Goal: Information Seeking & Learning: Find specific fact

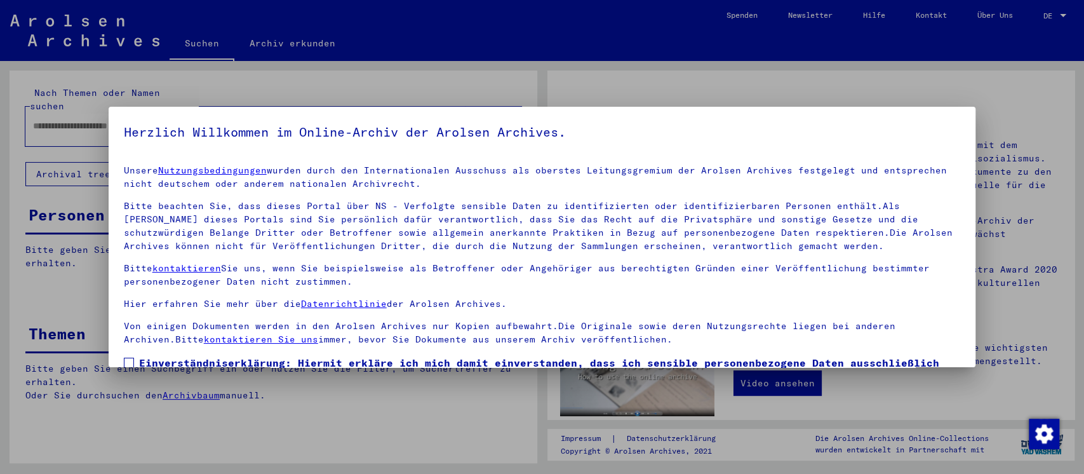
scroll to position [79, 0]
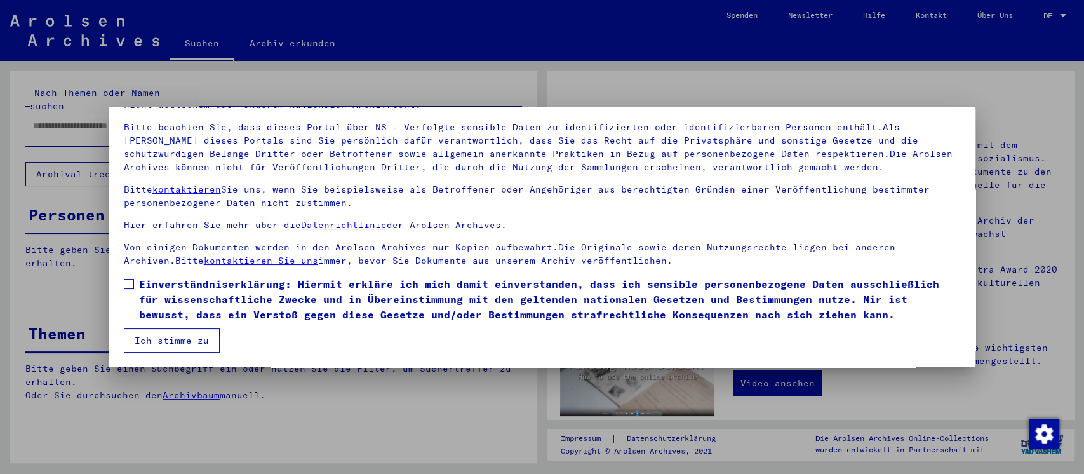
click at [128, 283] on span at bounding box center [129, 284] width 10 height 10
click at [179, 338] on button "Ich stimme zu" at bounding box center [172, 340] width 96 height 24
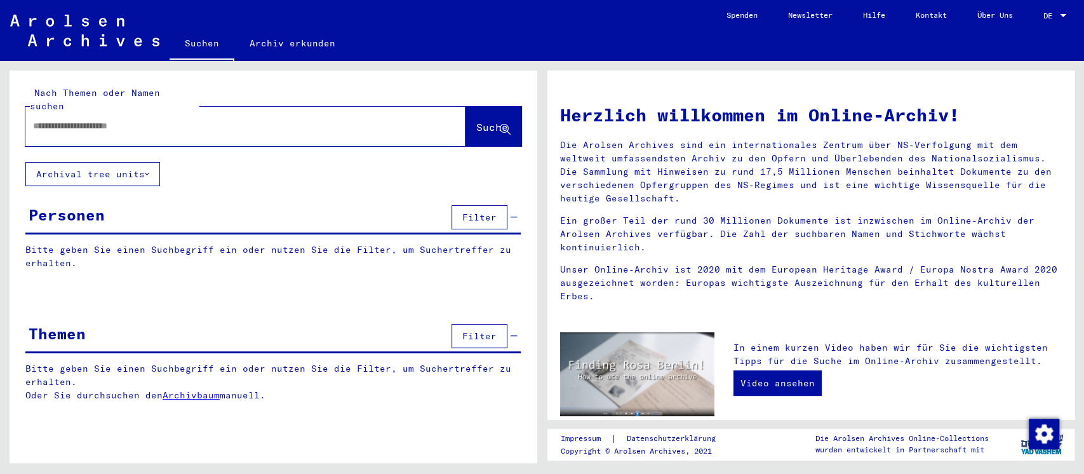
click at [240, 119] on input "text" at bounding box center [230, 125] width 394 height 13
type input "********"
click at [476, 121] on span "Suche" at bounding box center [492, 127] width 32 height 13
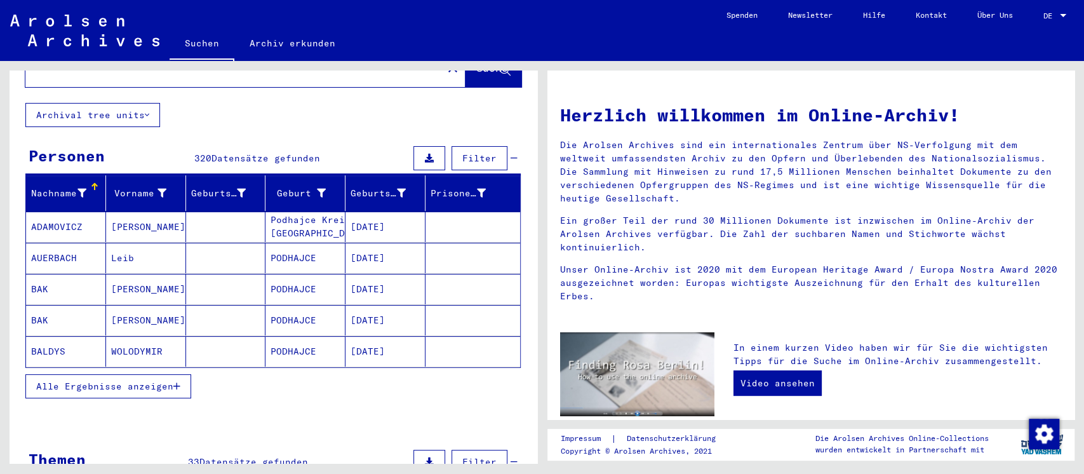
scroll to position [84, 0]
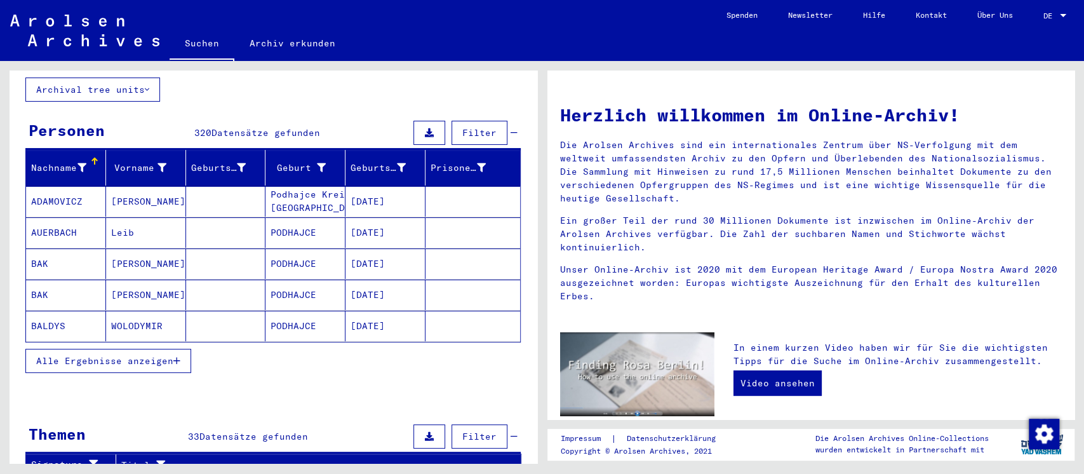
click at [125, 355] on span "Alle Ergebnisse anzeigen" at bounding box center [104, 360] width 137 height 11
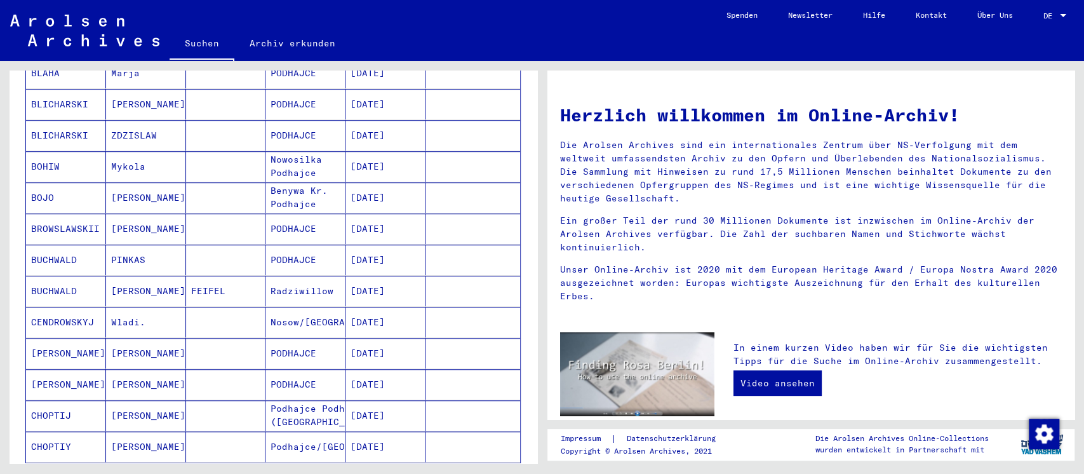
scroll to position [762, 0]
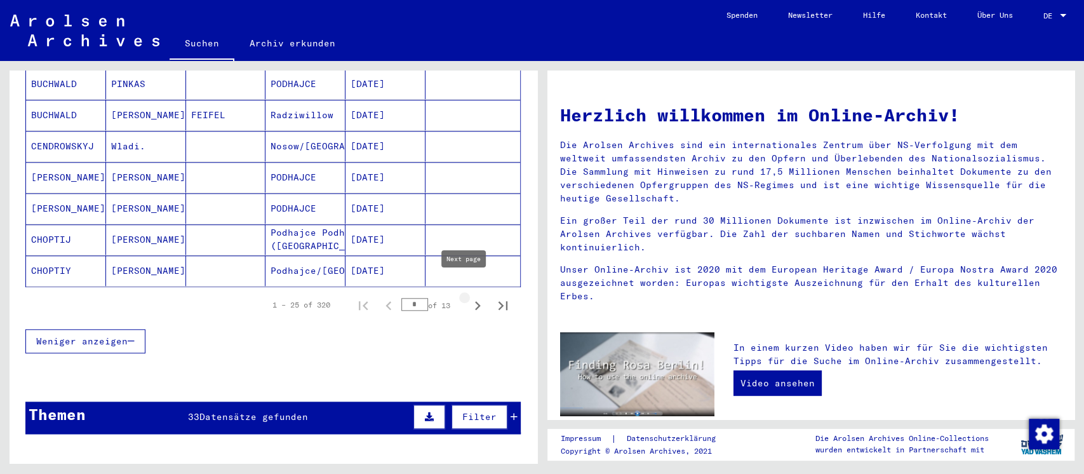
click at [469, 297] on icon "Next page" at bounding box center [478, 305] width 18 height 18
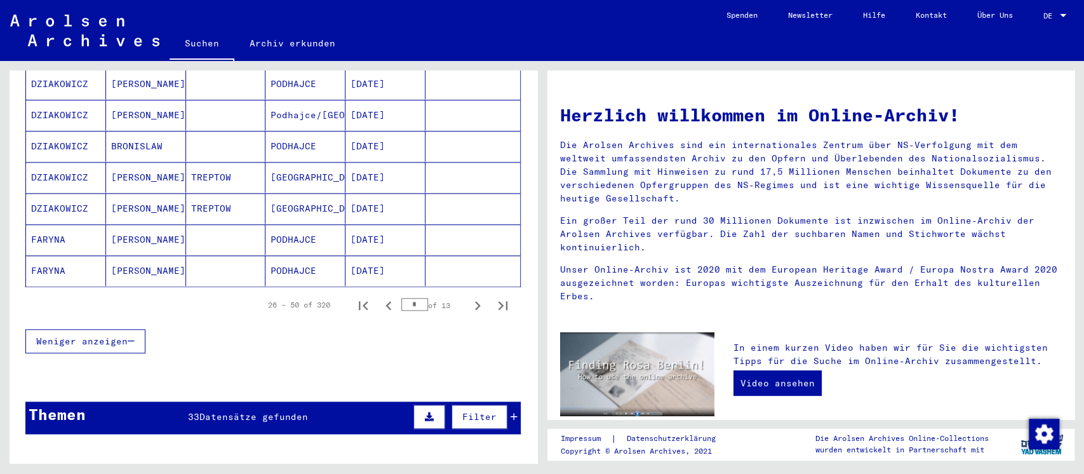
click at [475, 301] on icon "Next page" at bounding box center [478, 305] width 6 height 9
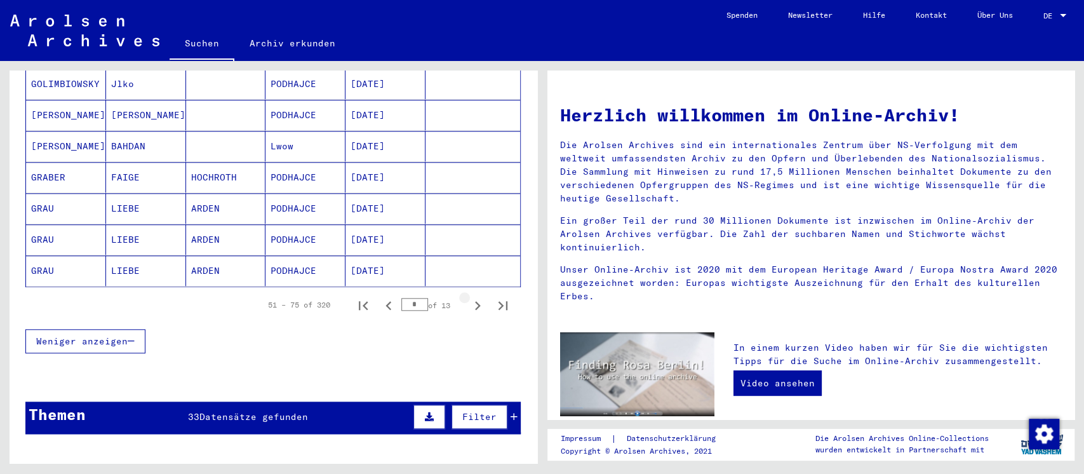
click at [475, 301] on icon "Next page" at bounding box center [478, 305] width 6 height 9
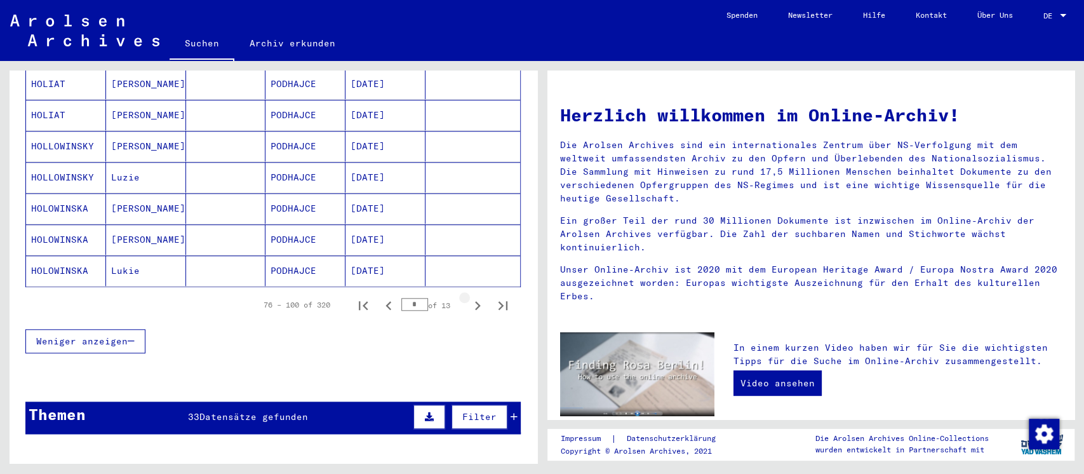
click at [475, 301] on icon "Next page" at bounding box center [478, 305] width 6 height 9
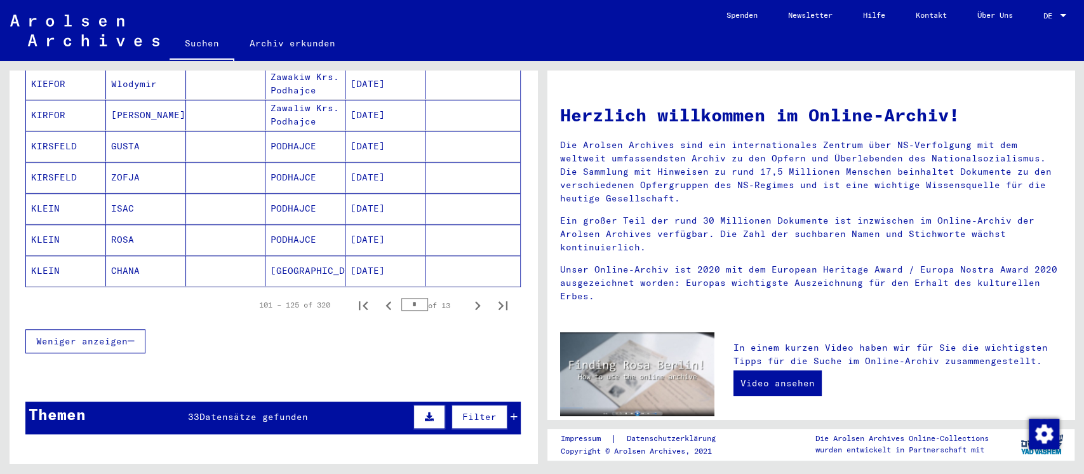
click at [475, 301] on icon "Next page" at bounding box center [478, 305] width 6 height 9
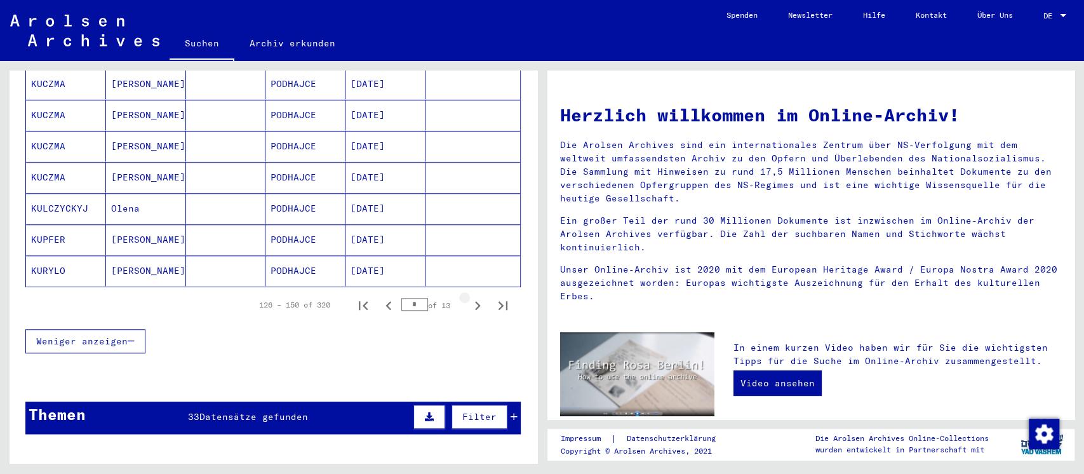
click at [475, 301] on icon "Next page" at bounding box center [478, 305] width 6 height 9
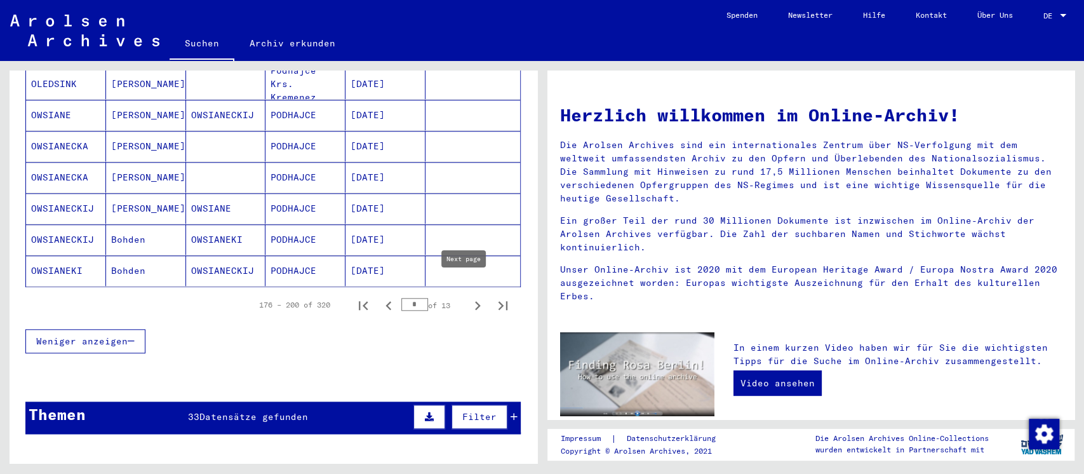
click at [469, 296] on icon "Next page" at bounding box center [478, 305] width 18 height 18
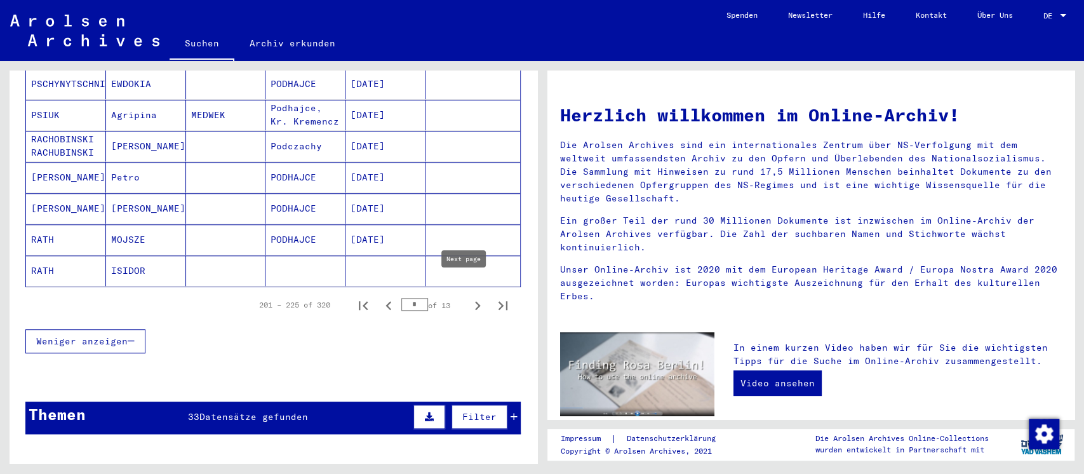
click at [469, 296] on icon "Next page" at bounding box center [478, 305] width 18 height 18
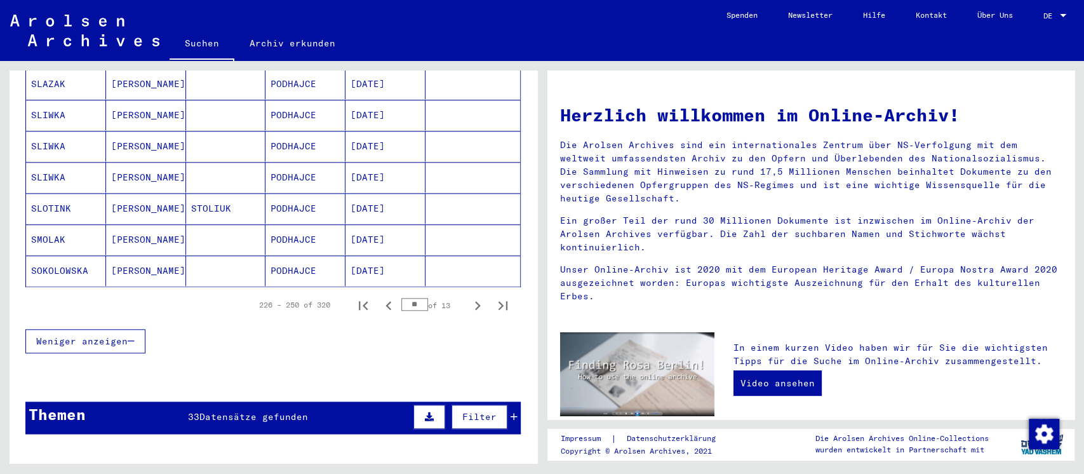
click at [475, 301] on icon "Next page" at bounding box center [478, 305] width 6 height 9
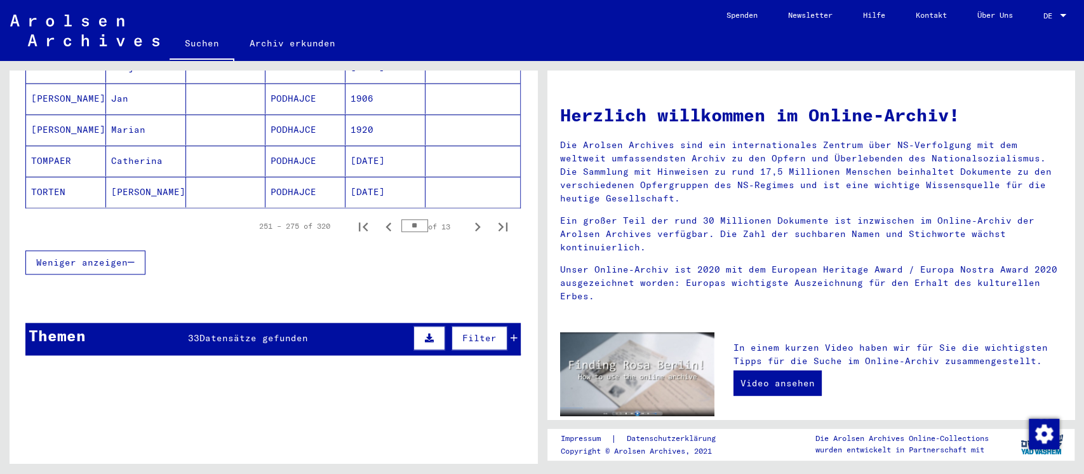
scroll to position [846, 0]
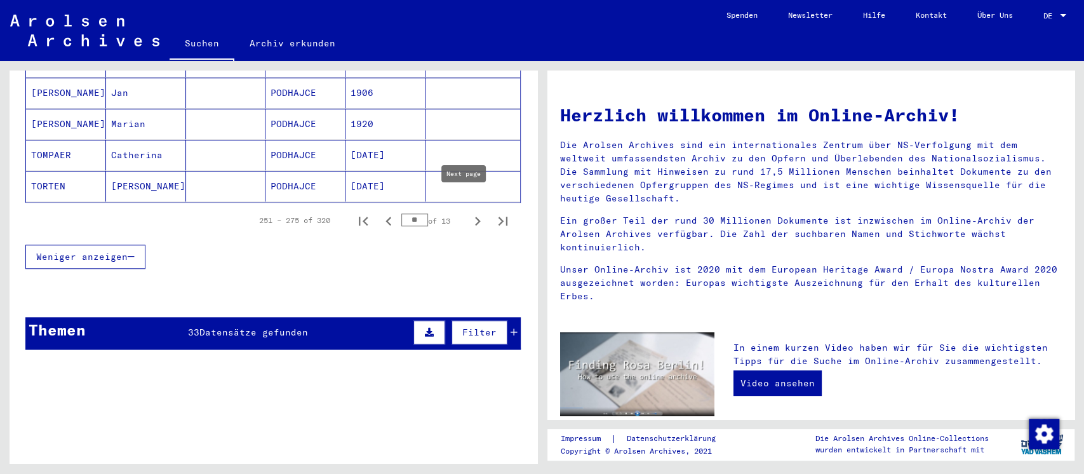
click at [469, 212] on icon "Next page" at bounding box center [478, 221] width 18 height 18
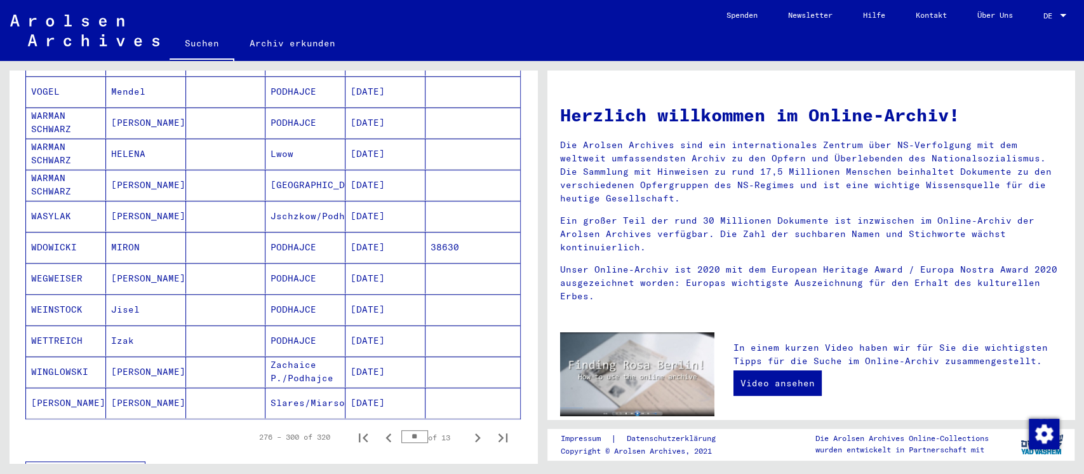
scroll to position [677, 0]
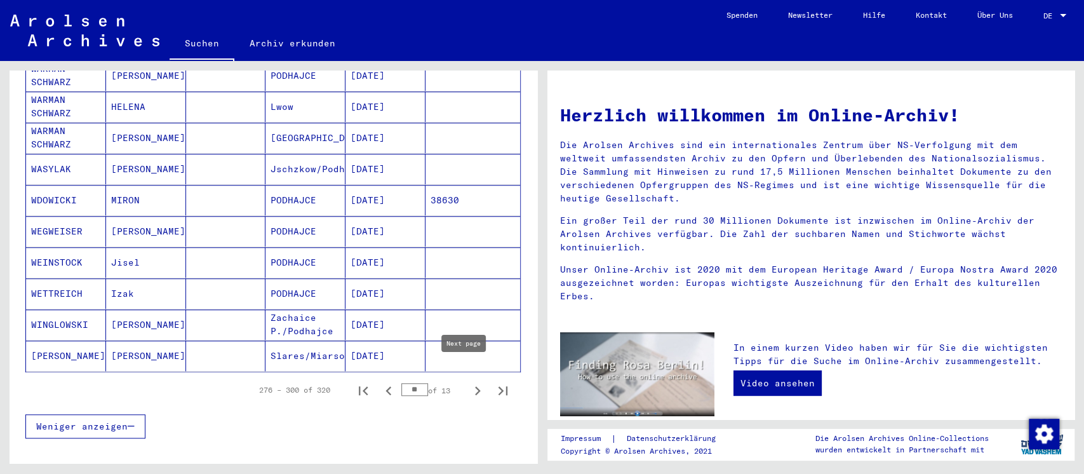
click at [469, 382] on icon "Next page" at bounding box center [478, 391] width 18 height 18
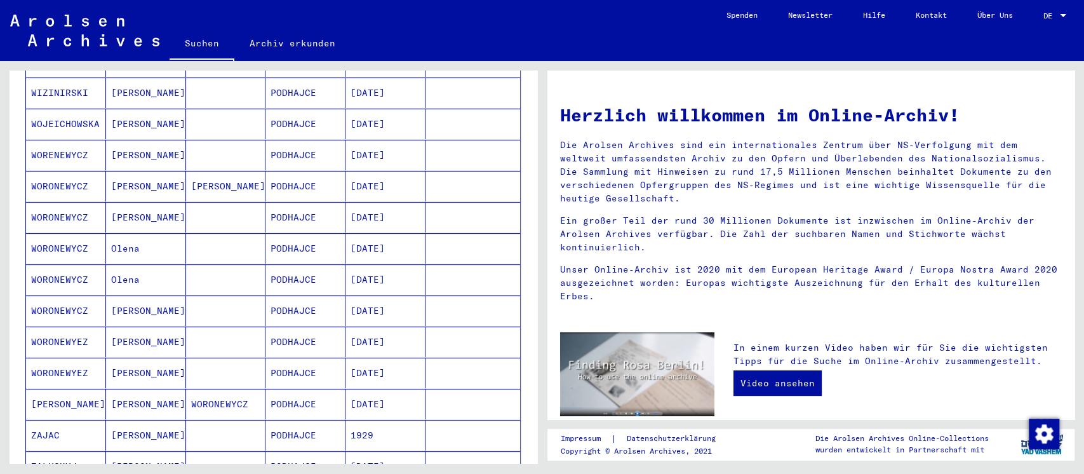
scroll to position [592, 0]
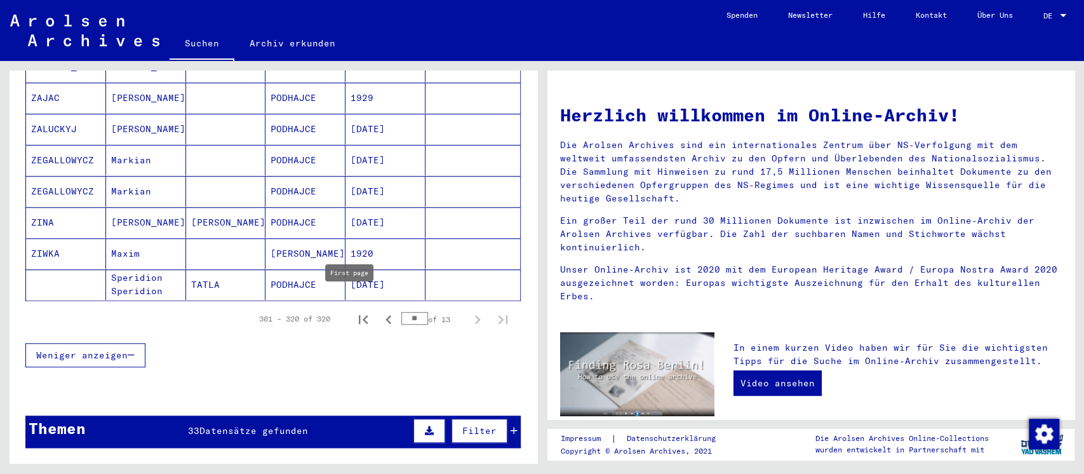
click at [354, 310] on icon "First page" at bounding box center [363, 319] width 18 height 18
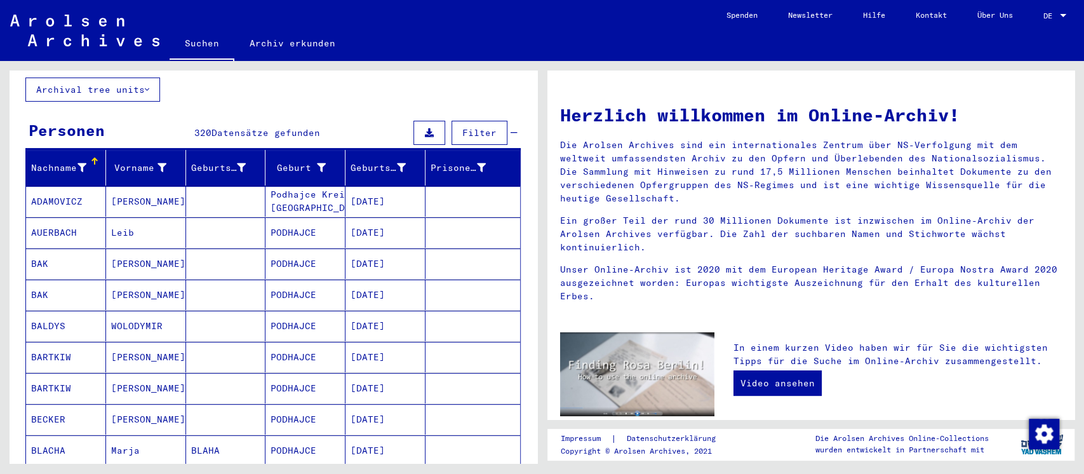
scroll to position [762, 0]
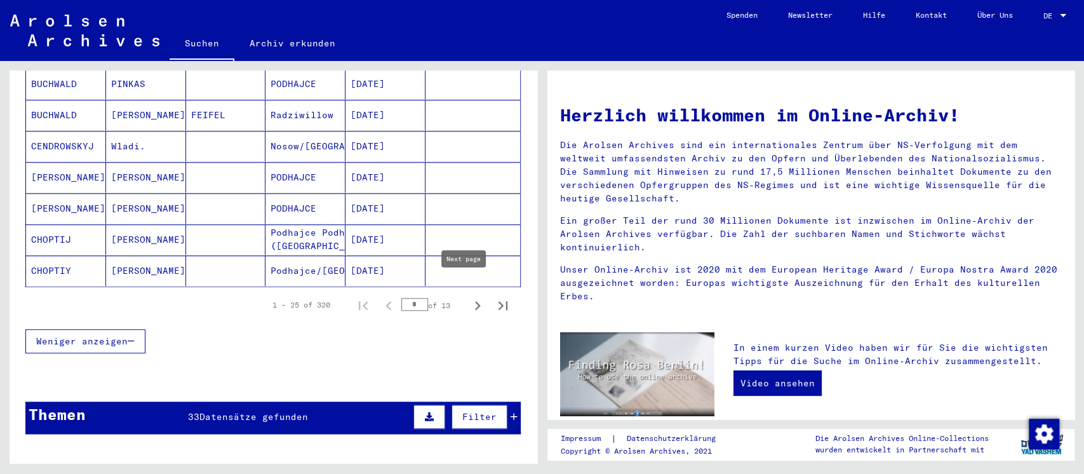
click at [469, 296] on icon "Next page" at bounding box center [478, 305] width 18 height 18
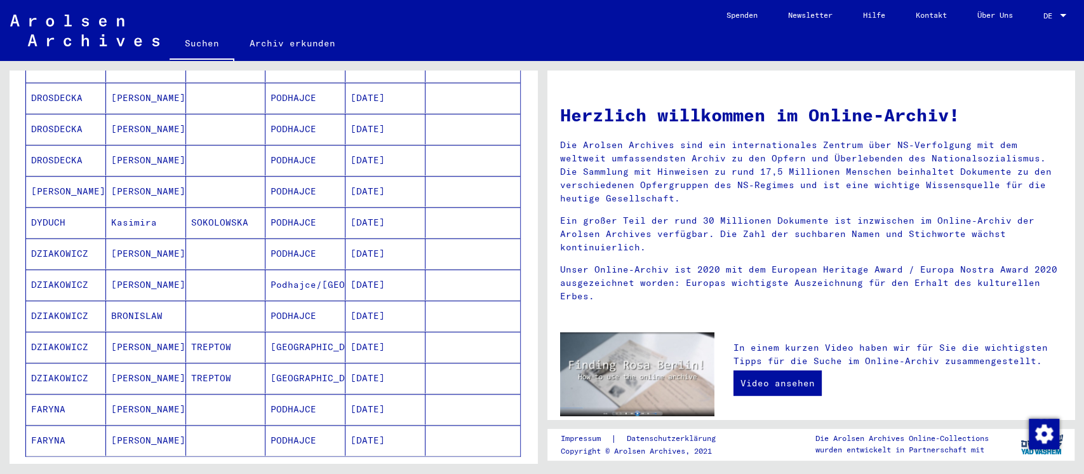
scroll to position [677, 0]
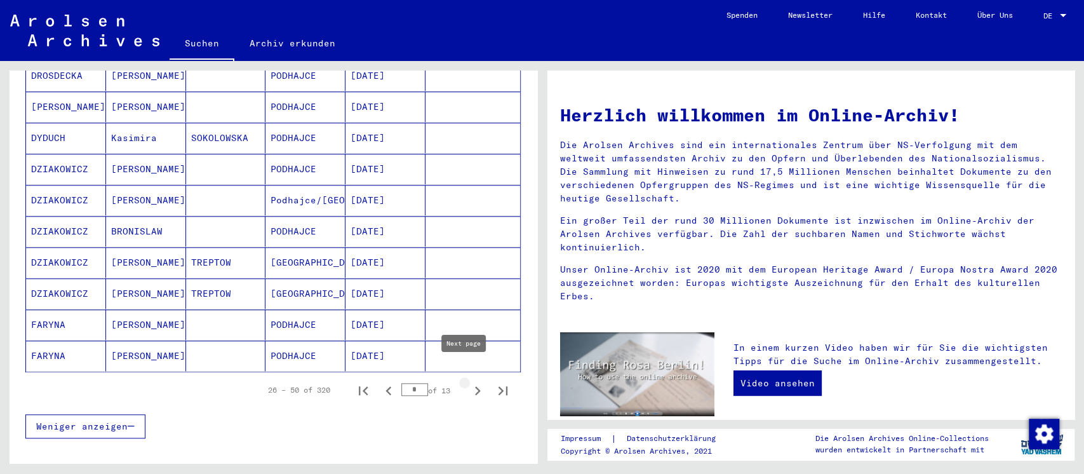
click at [469, 382] on icon "Next page" at bounding box center [478, 391] width 18 height 18
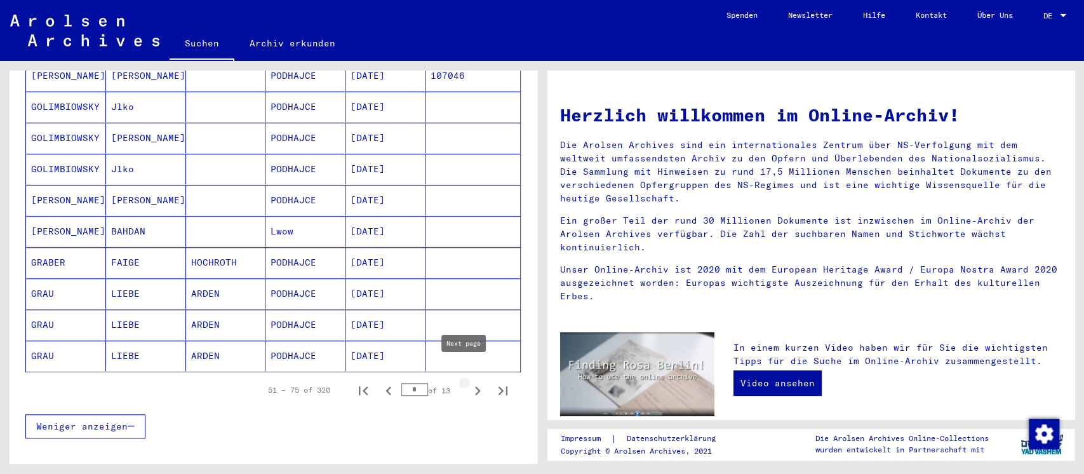
click at [469, 382] on icon "Next page" at bounding box center [478, 391] width 18 height 18
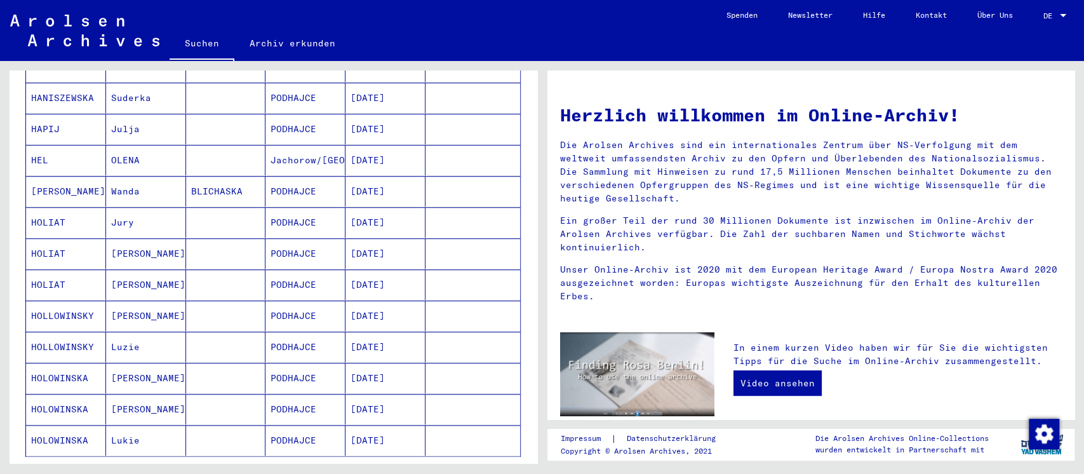
scroll to position [762, 0]
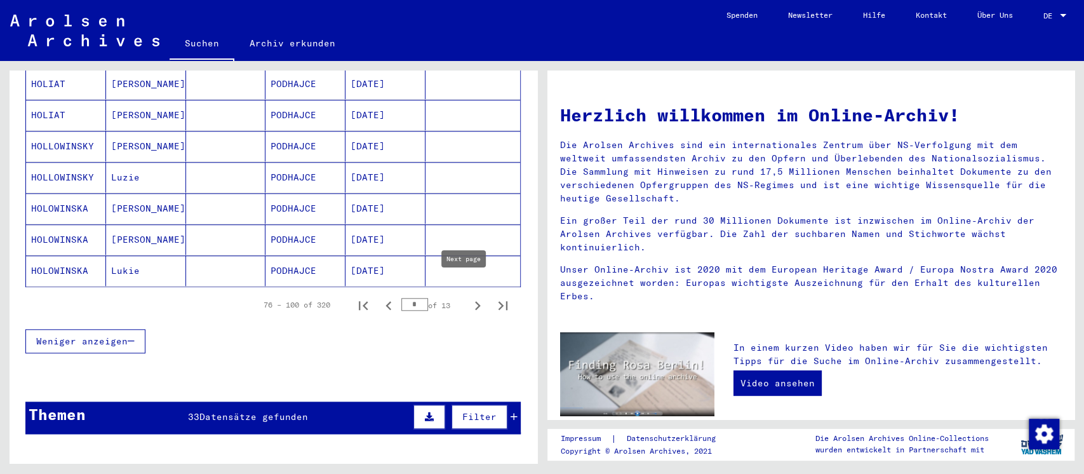
click at [469, 296] on icon "Next page" at bounding box center [478, 305] width 18 height 18
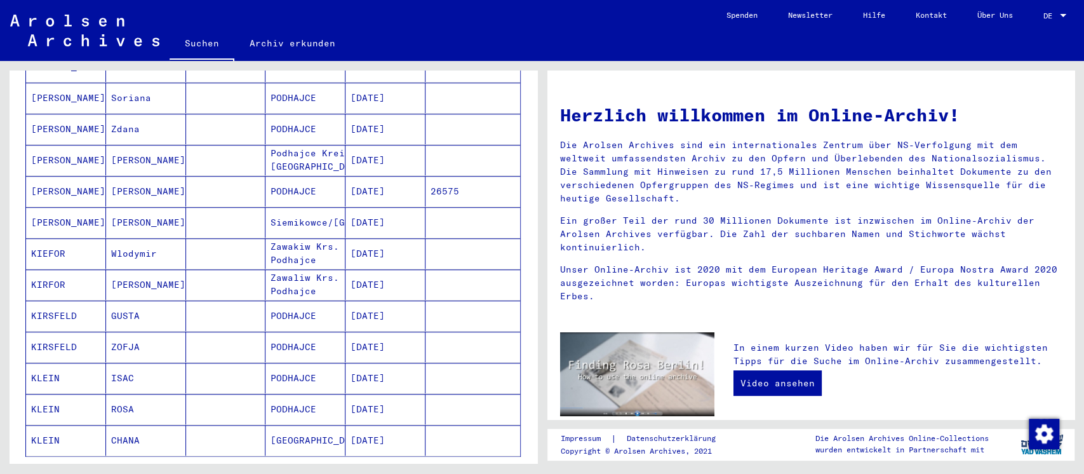
scroll to position [677, 0]
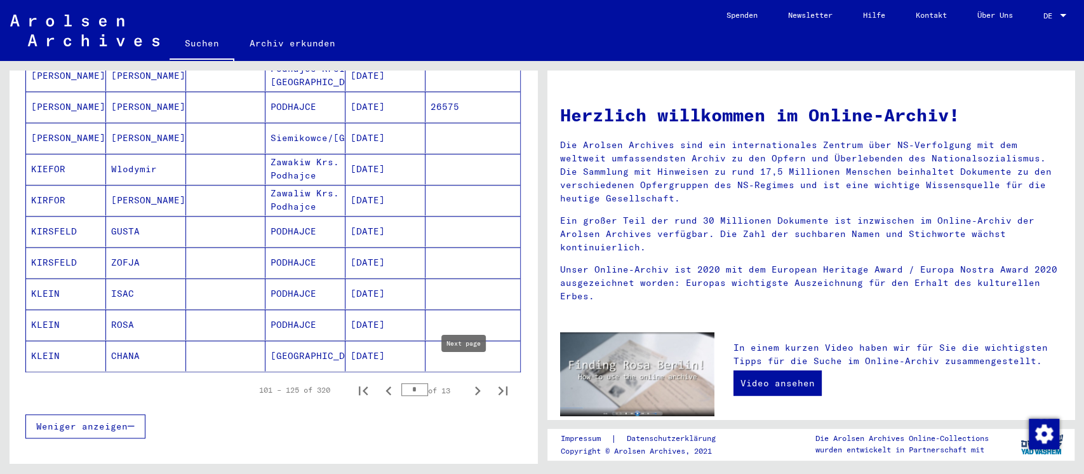
click at [469, 382] on icon "Next page" at bounding box center [478, 391] width 18 height 18
type input "*"
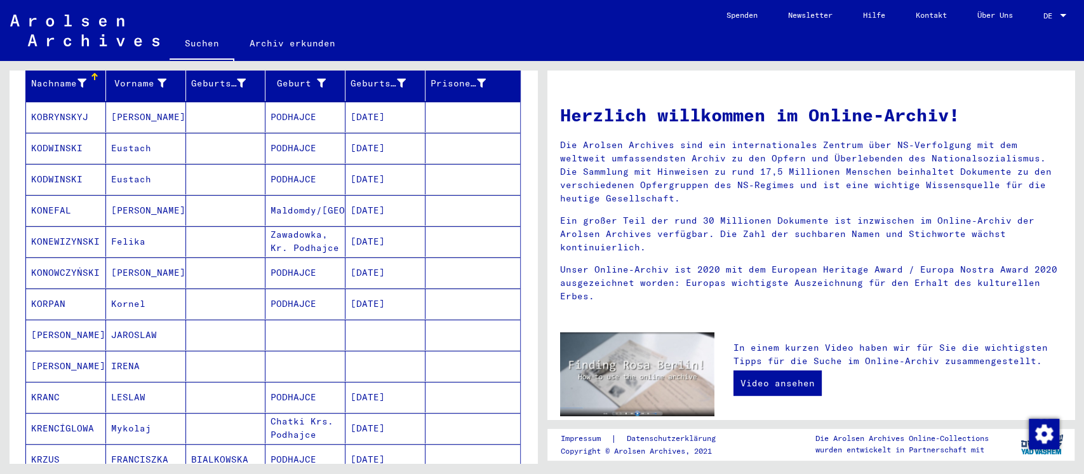
scroll to position [0, 0]
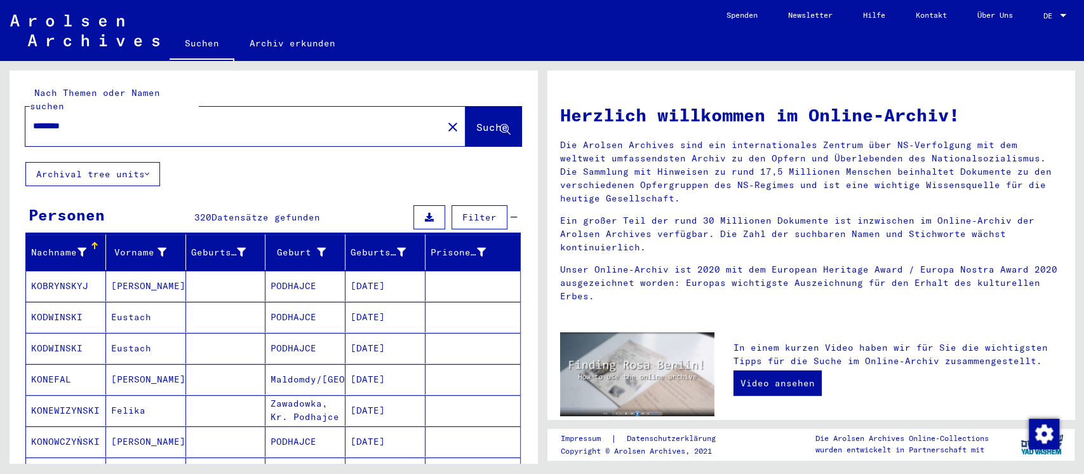
click at [175, 119] on input "********" at bounding box center [230, 125] width 394 height 13
type input "*****"
click at [476, 121] on span "Suche" at bounding box center [492, 127] width 32 height 13
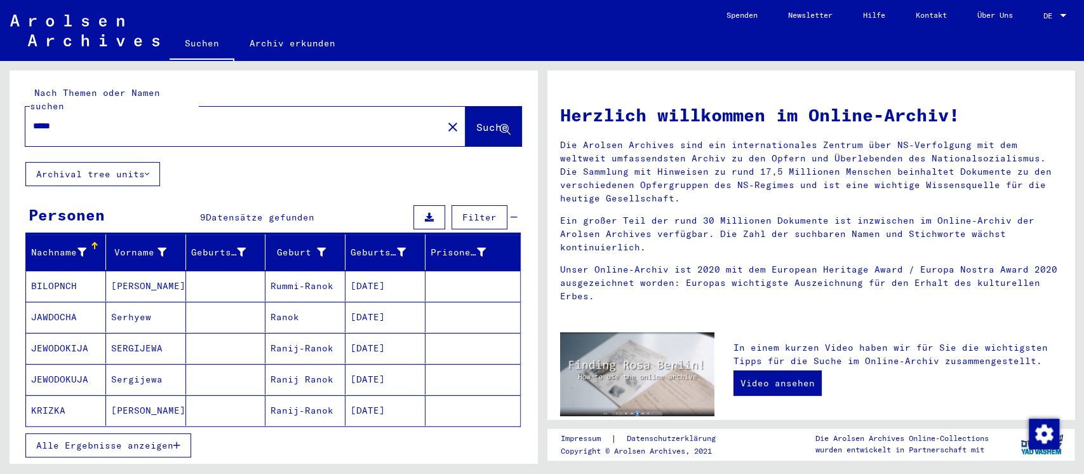
click at [161, 394] on span "Alle Ergebnisse anzeigen" at bounding box center [104, 444] width 137 height 11
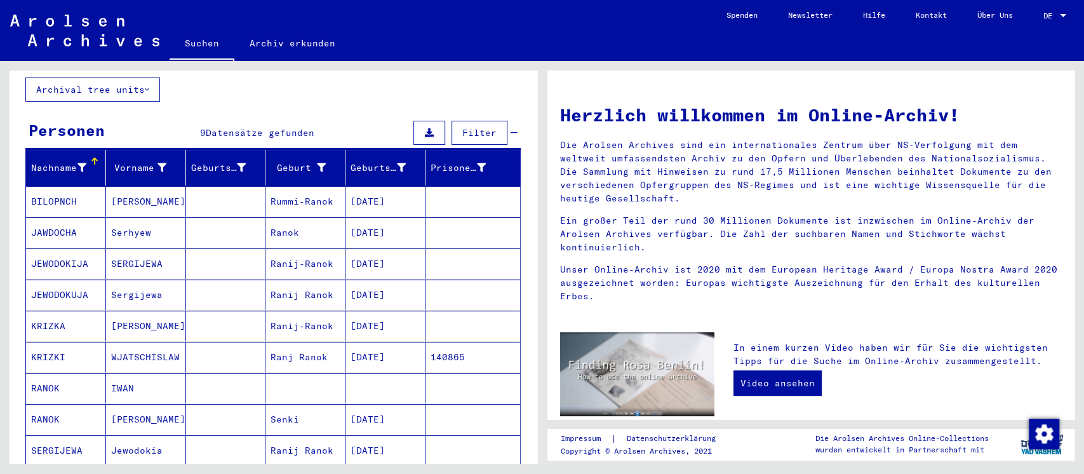
scroll to position [233, 0]
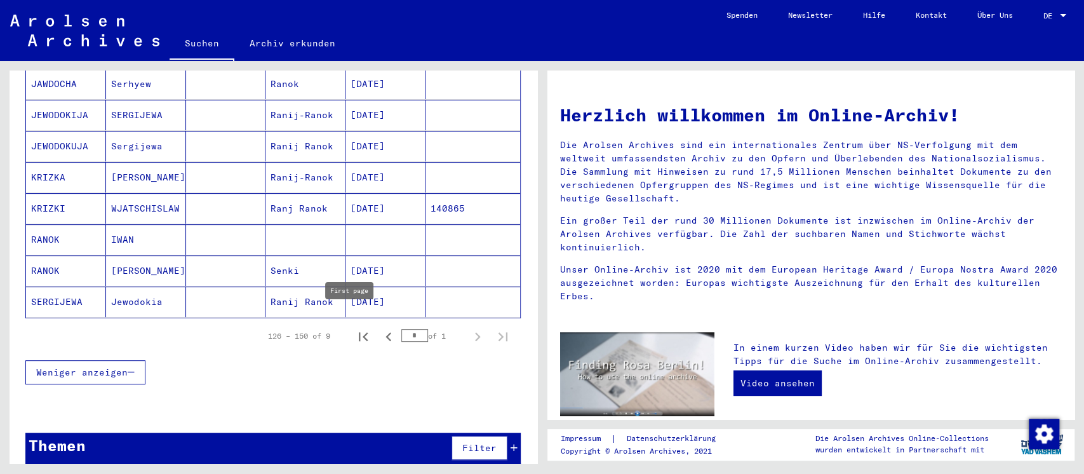
click at [354, 328] on icon "First page" at bounding box center [363, 337] width 18 height 18
type input "*"
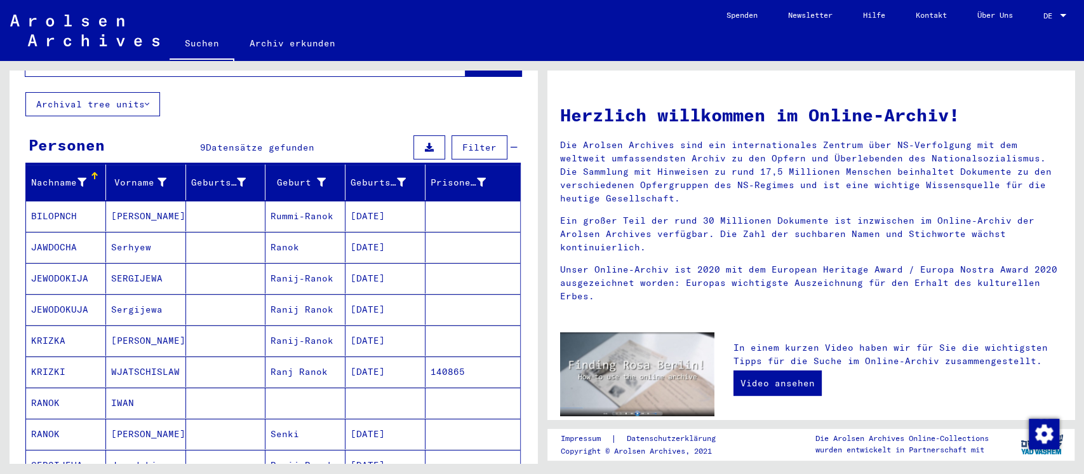
scroll to position [0, 0]
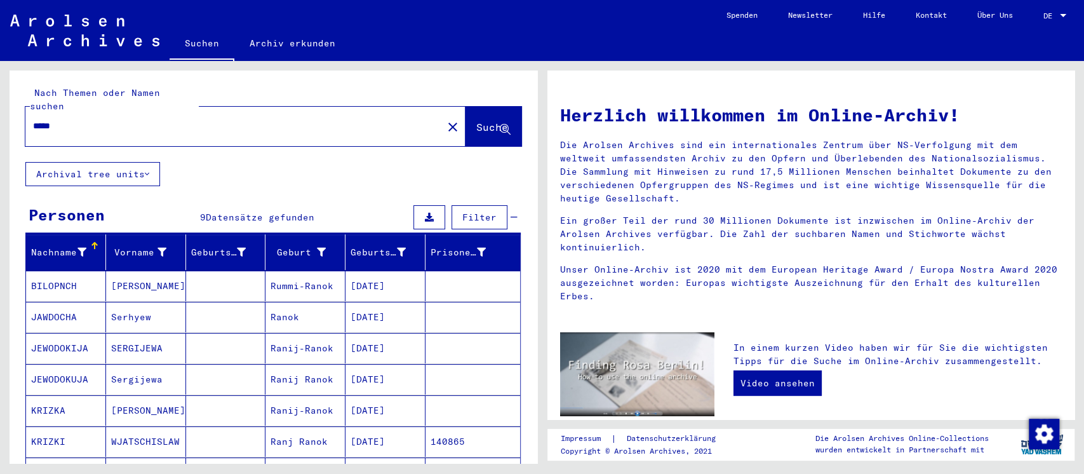
drag, startPoint x: 325, startPoint y: 117, endPoint x: 23, endPoint y: 99, distance: 302.1
click at [23, 99] on div "Nach Themen oder Namen suchen ***** close Suche" at bounding box center [274, 115] width 528 height 91
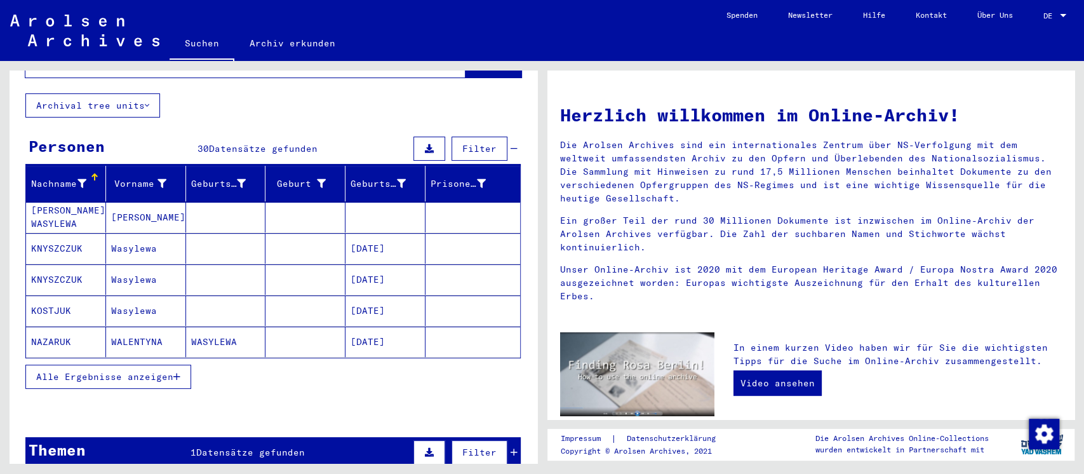
scroll to position [84, 0]
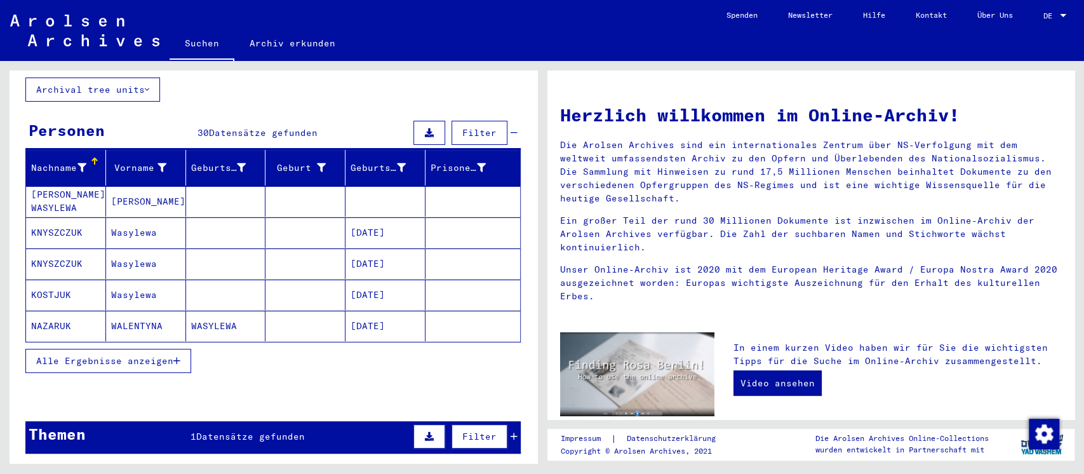
click at [147, 355] on span "Alle Ergebnisse anzeigen" at bounding box center [104, 360] width 137 height 11
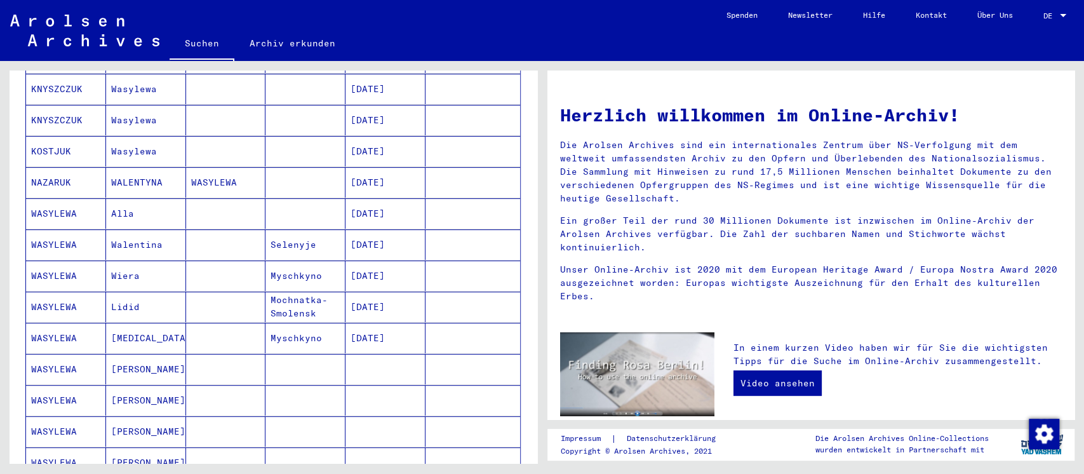
scroll to position [254, 0]
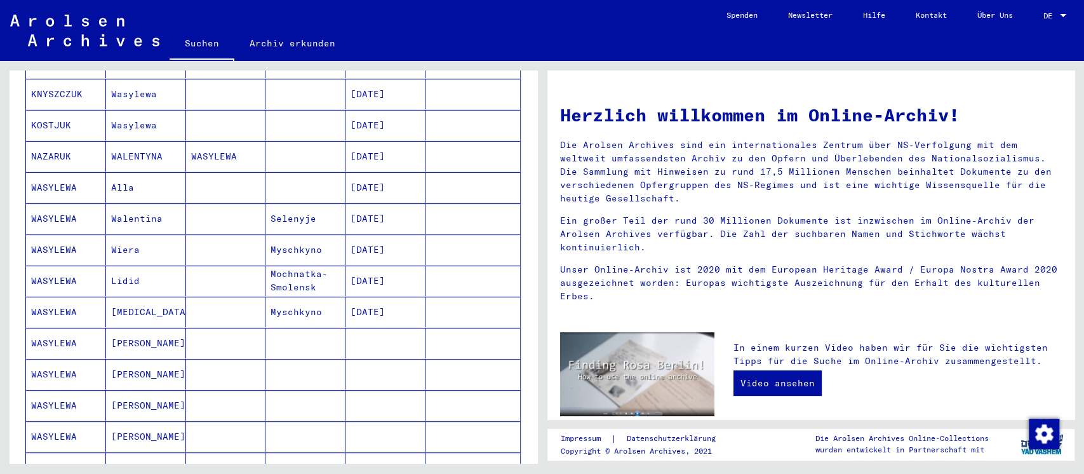
click at [283, 234] on mat-cell "Myschkyno" at bounding box center [305, 249] width 80 height 30
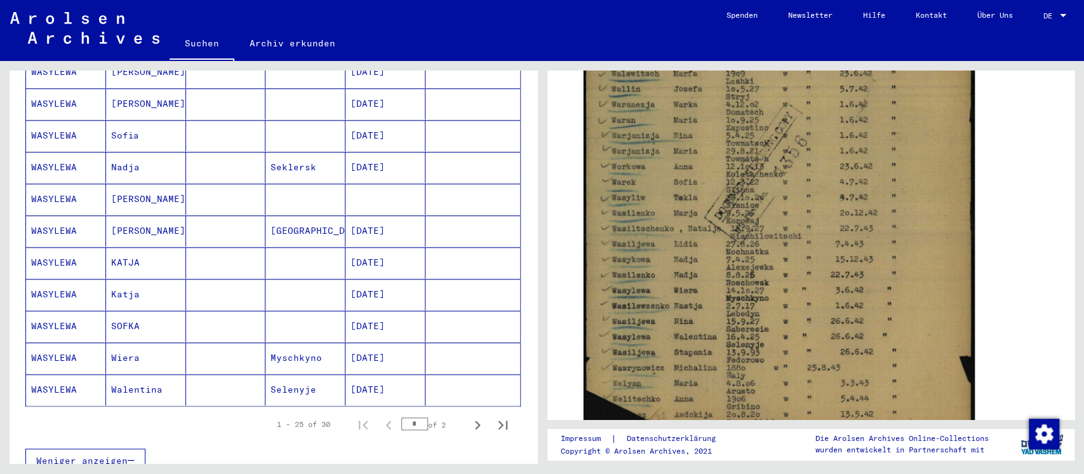
scroll to position [678, 0]
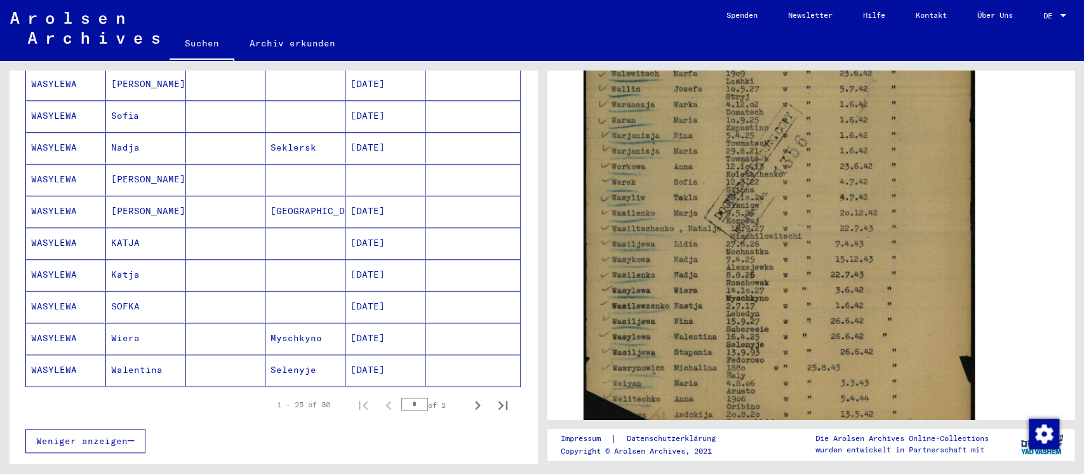
click at [283, 196] on mat-cell "[GEOGRAPHIC_DATA]" at bounding box center [305, 211] width 80 height 31
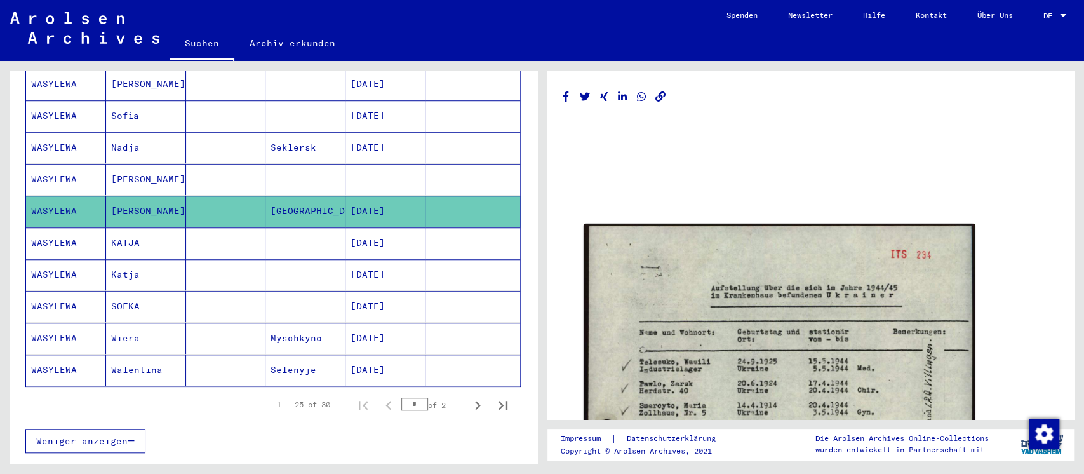
scroll to position [1, 0]
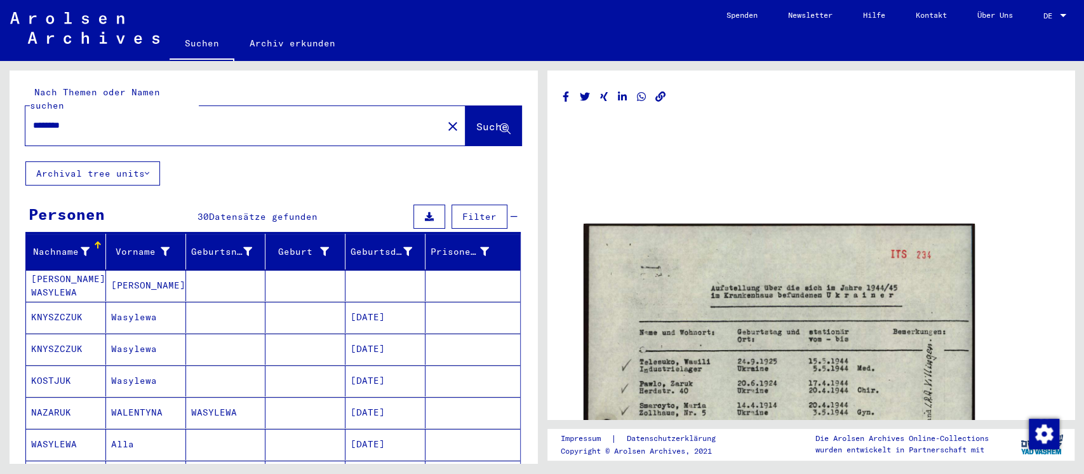
click at [222, 119] on input "********" at bounding box center [234, 125] width 402 height 13
type input "*******"
click at [477, 120] on span "Suche" at bounding box center [492, 126] width 32 height 13
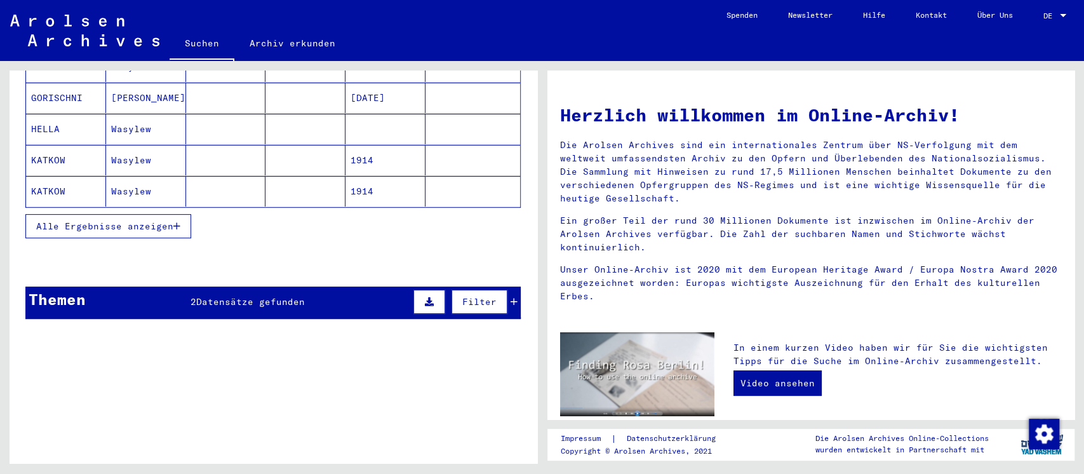
scroll to position [227, 0]
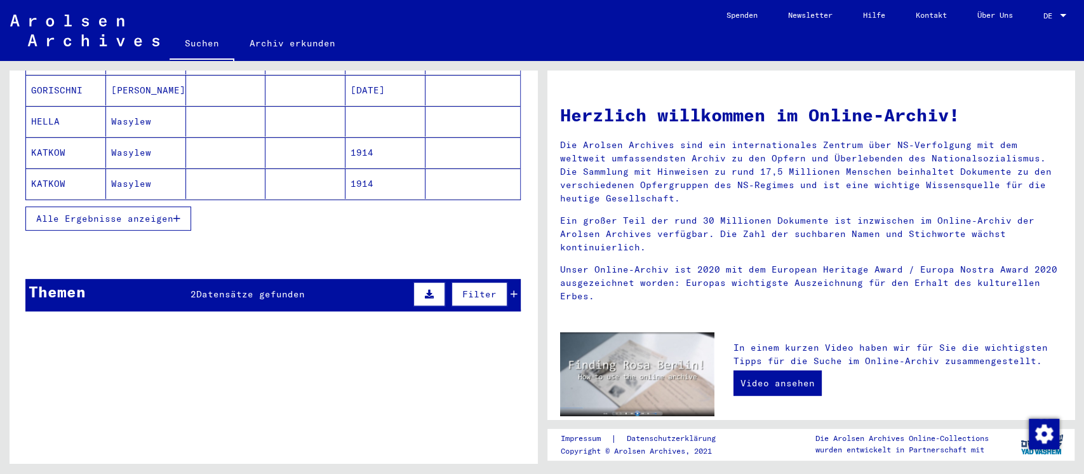
click at [113, 209] on button "Alle Ergebnisse anzeigen" at bounding box center [108, 218] width 166 height 24
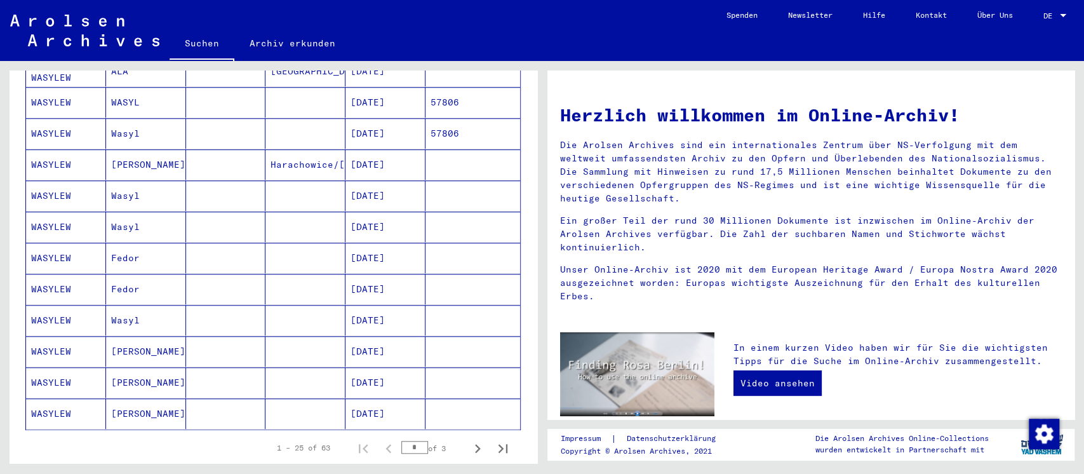
scroll to position [650, 0]
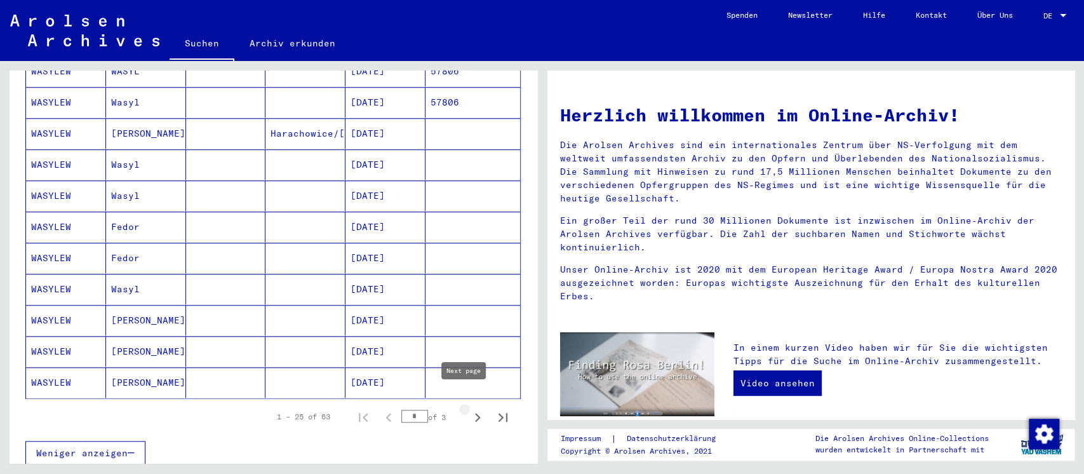
click at [469, 394] on icon "Next page" at bounding box center [478, 417] width 18 height 18
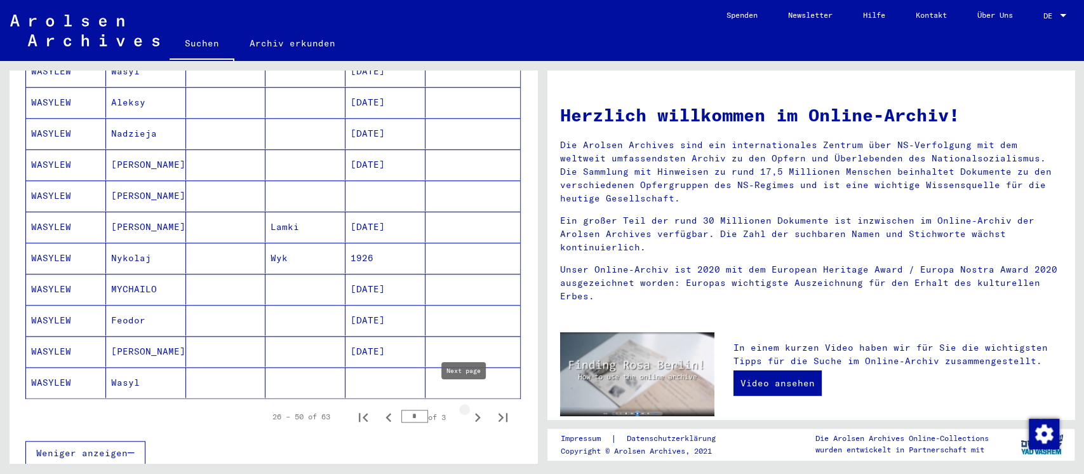
click at [469, 394] on icon "Next page" at bounding box center [478, 417] width 18 height 18
type input "*"
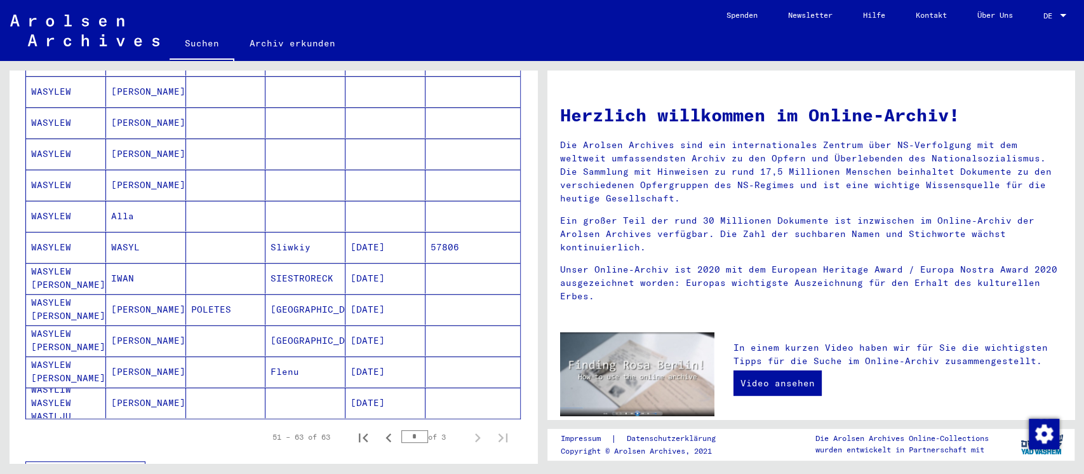
scroll to position [0, 0]
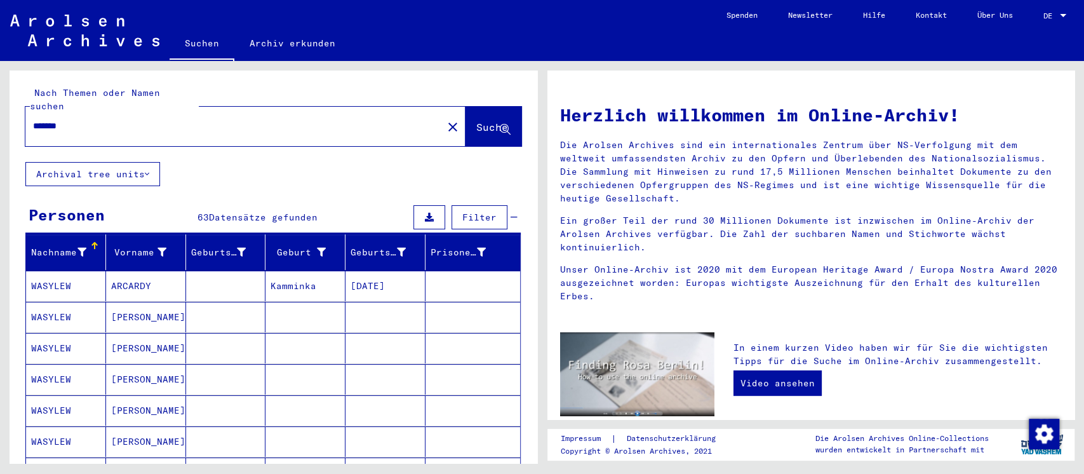
click at [253, 119] on input "*******" at bounding box center [230, 125] width 394 height 13
type input "*******"
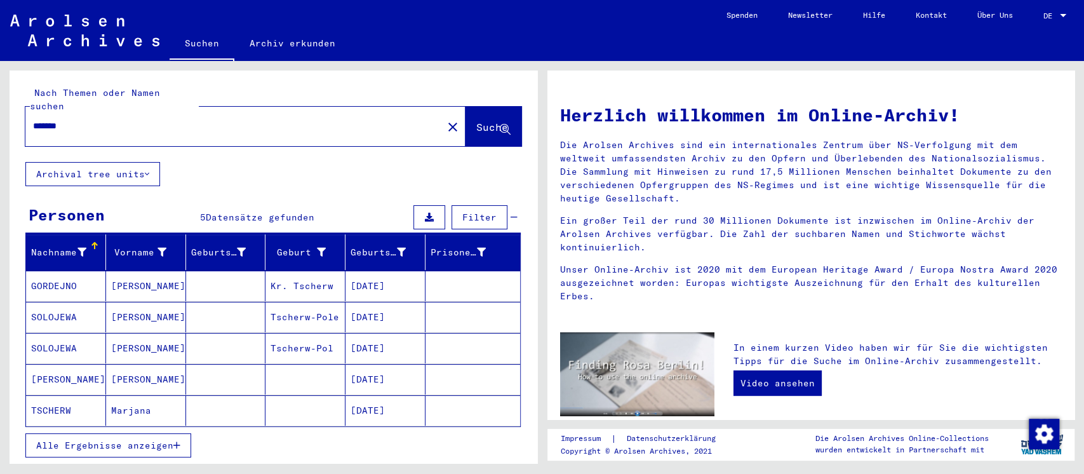
scroll to position [84, 0]
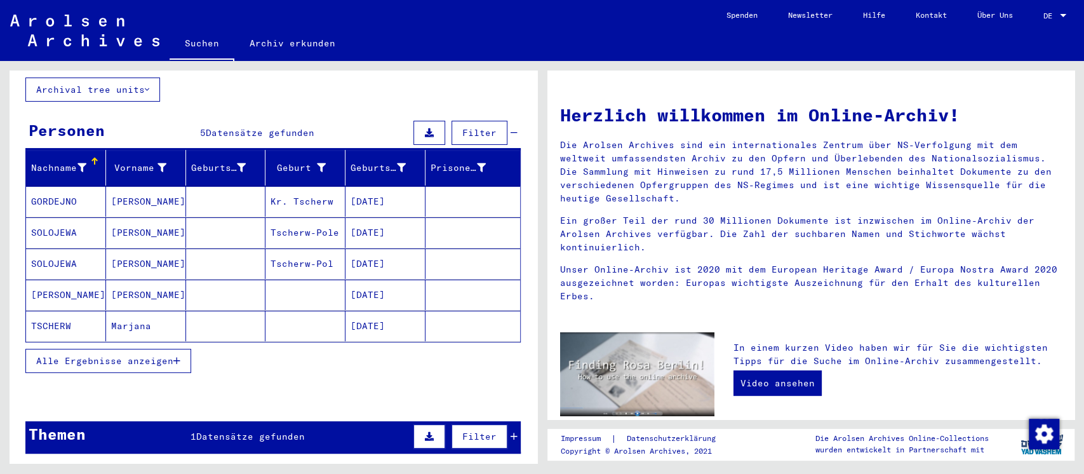
click at [123, 349] on button "Alle Ergebnisse anzeigen" at bounding box center [108, 361] width 166 height 24
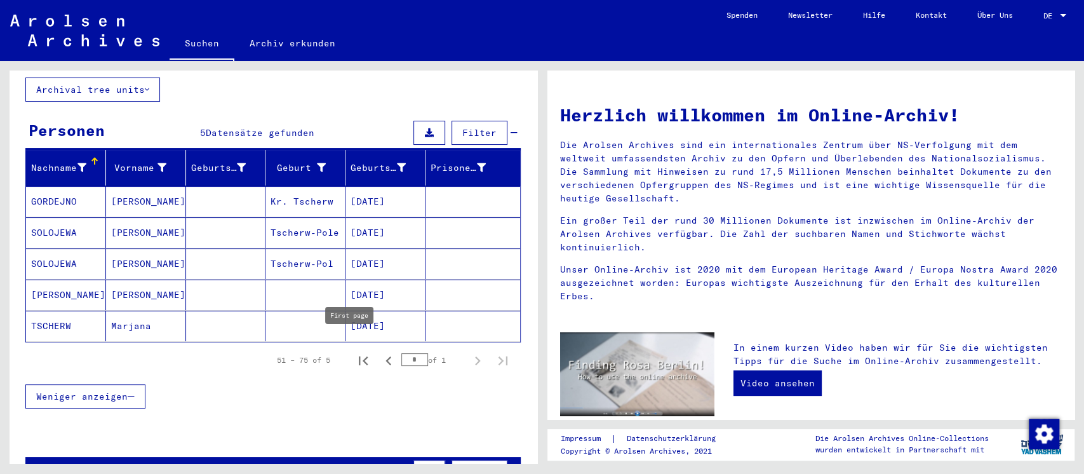
click at [354, 352] on icon "First page" at bounding box center [363, 361] width 18 height 18
type input "*"
click at [232, 217] on mat-cell at bounding box center [226, 232] width 80 height 30
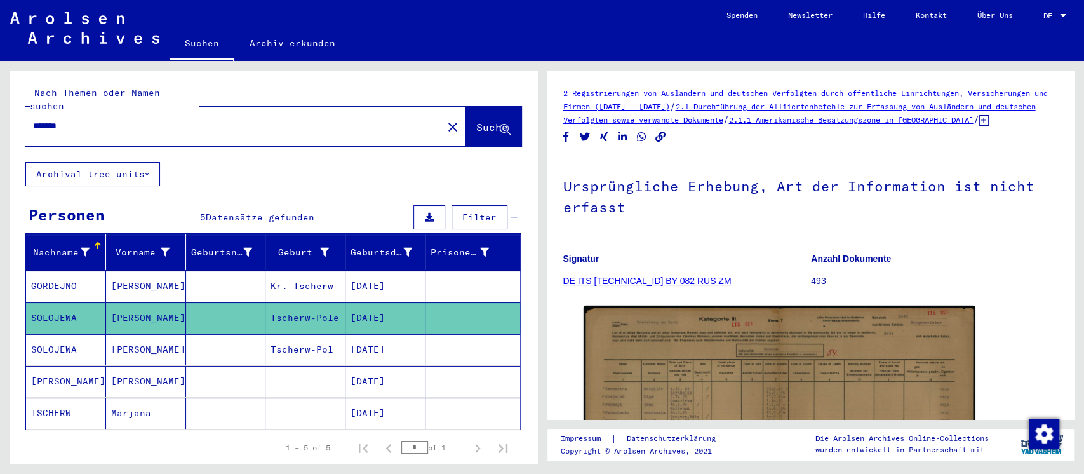
click at [264, 119] on input "*******" at bounding box center [234, 125] width 402 height 13
click at [264, 119] on input "******" at bounding box center [234, 125] width 402 height 13
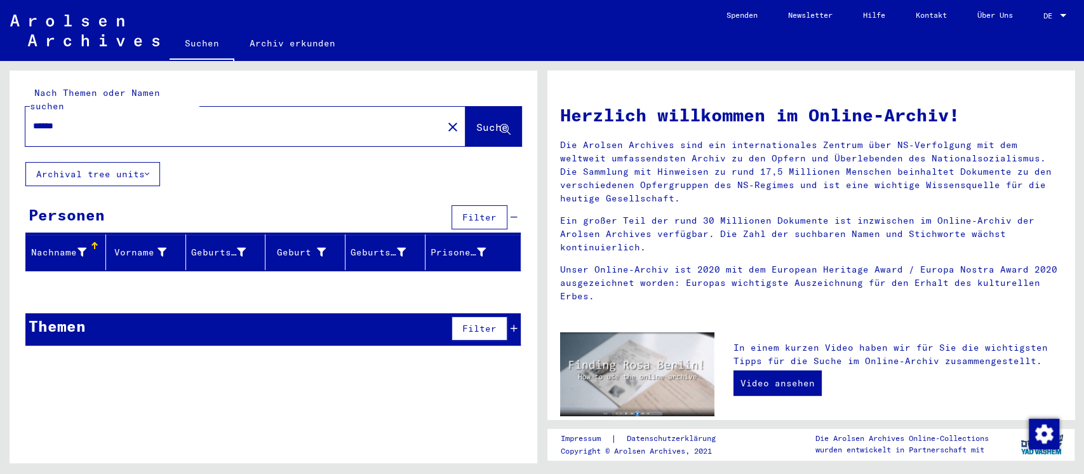
click at [37, 119] on input "******" at bounding box center [230, 125] width 394 height 13
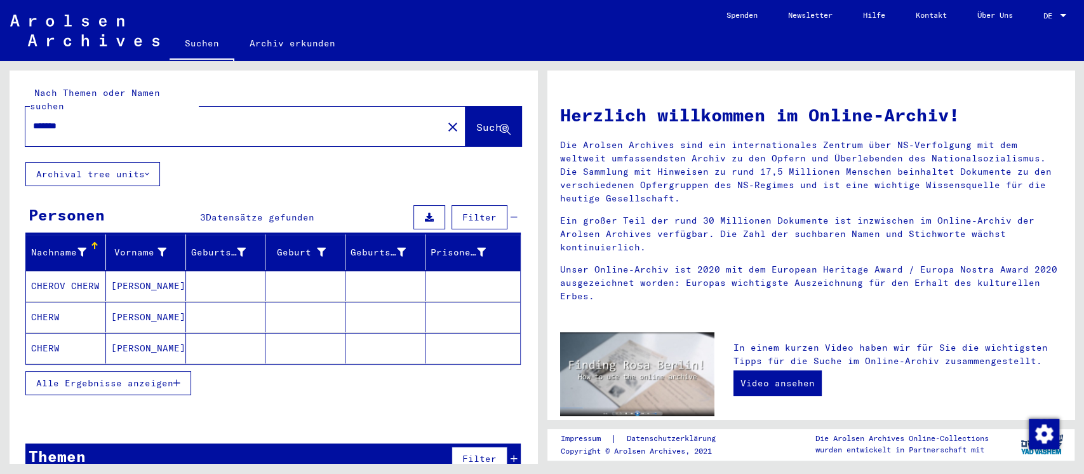
type input "*******"
